Goal: Navigation & Orientation: Find specific page/section

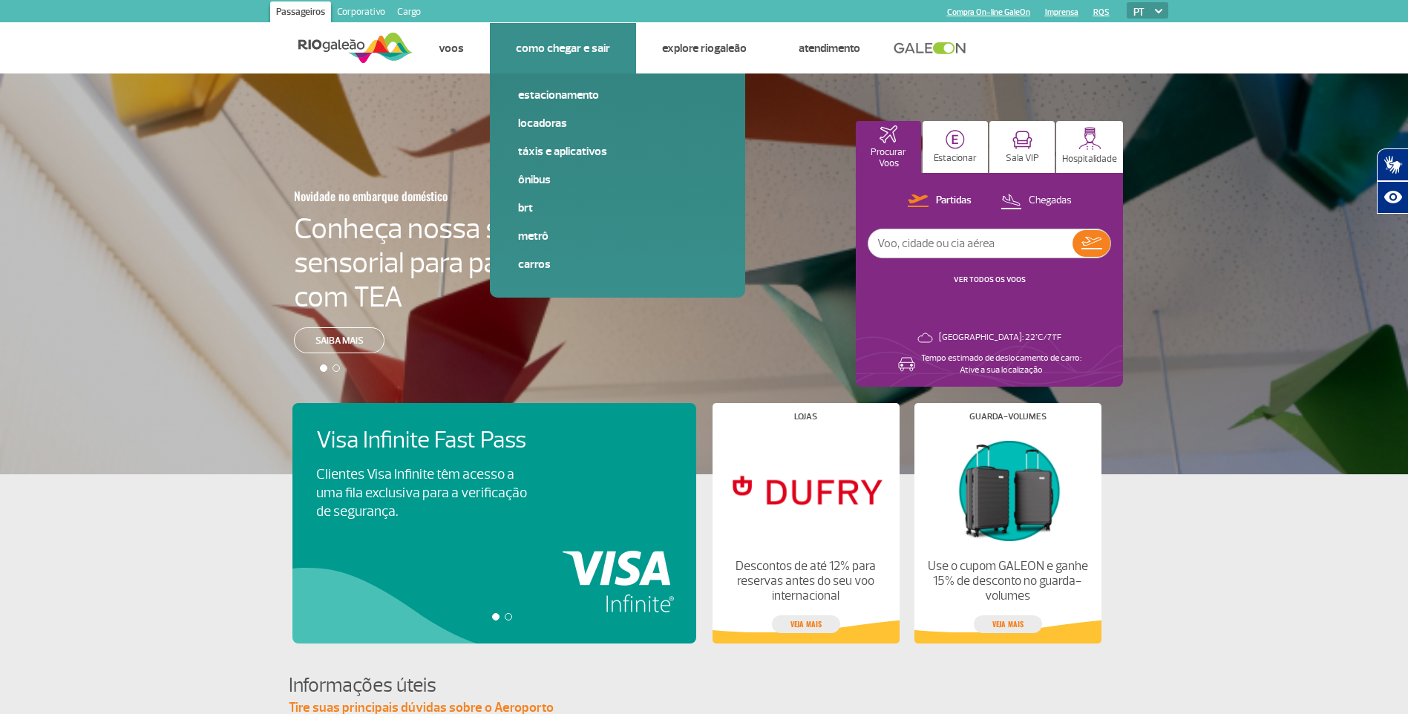
click at [610, 50] on li "Como chegar e sair Estacionamento Locadoras Táxis e aplicativos Ônibus BRT Metr…" at bounding box center [563, 48] width 146 height 50
click at [552, 98] on link "Estacionamento" at bounding box center [617, 95] width 199 height 16
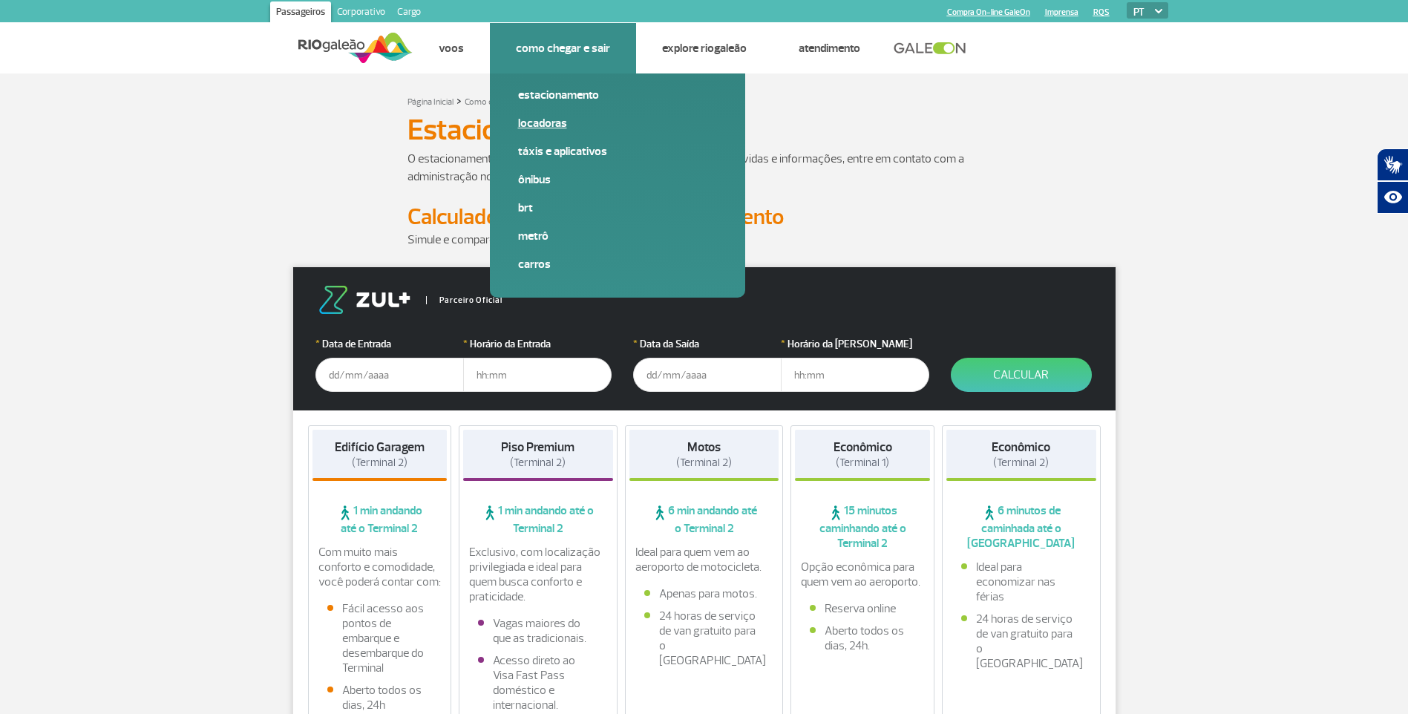
click at [545, 119] on link "Locadoras" at bounding box center [617, 123] width 199 height 16
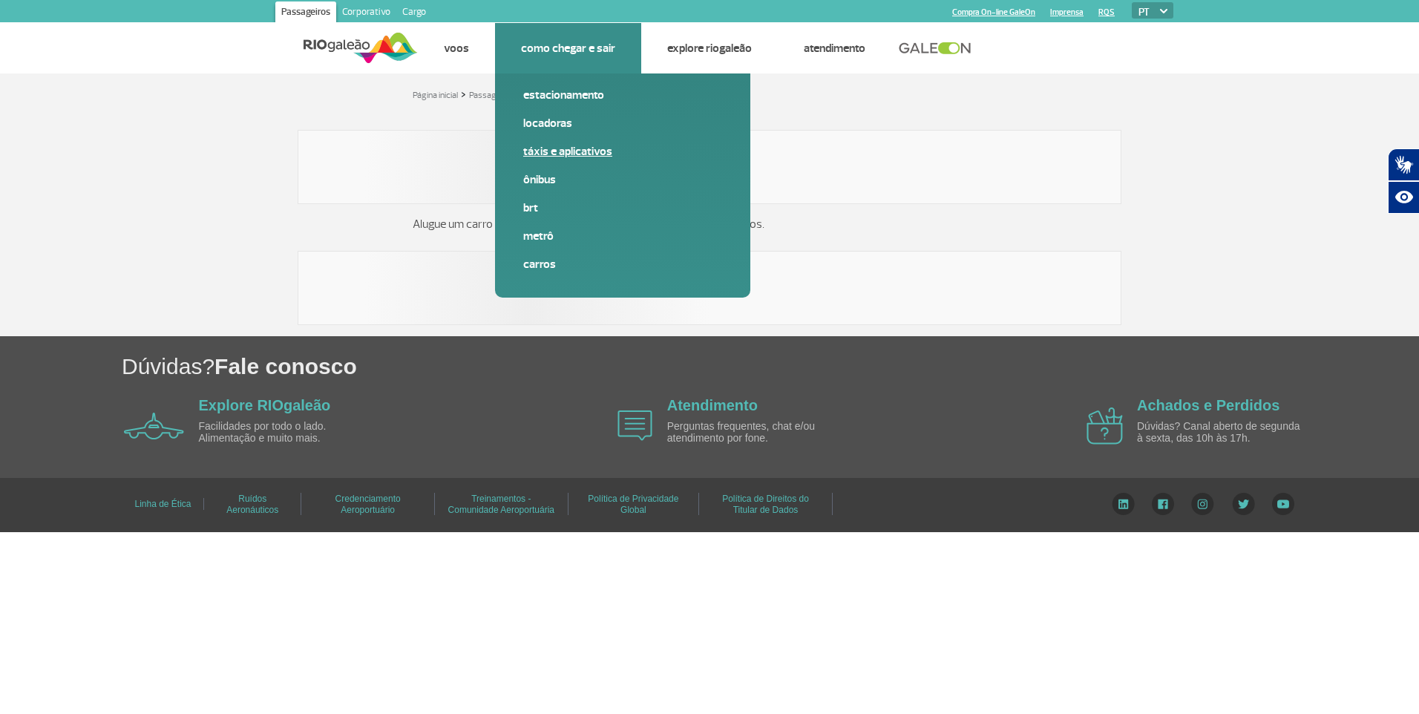
click at [545, 151] on link "Táxis e aplicativos" at bounding box center [622, 151] width 199 height 16
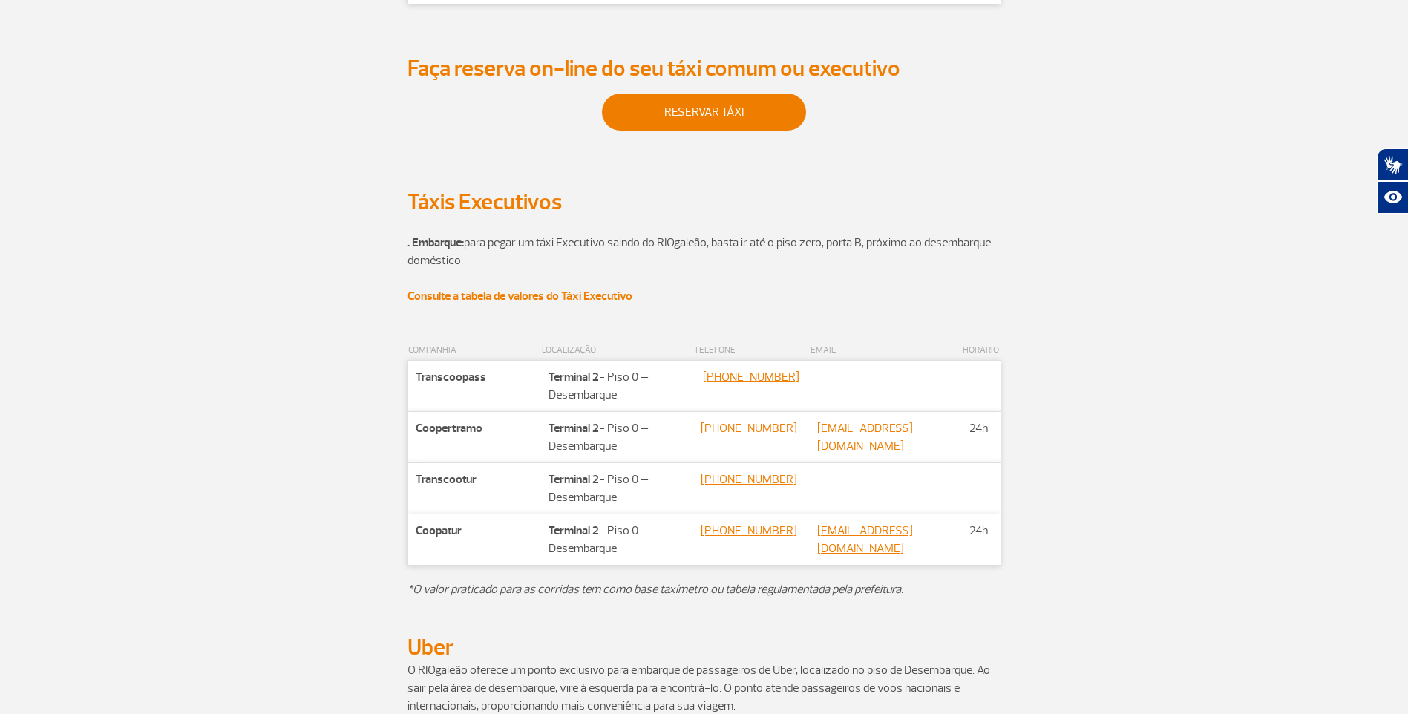
scroll to position [355, 0]
